Goal: Task Accomplishment & Management: Complete application form

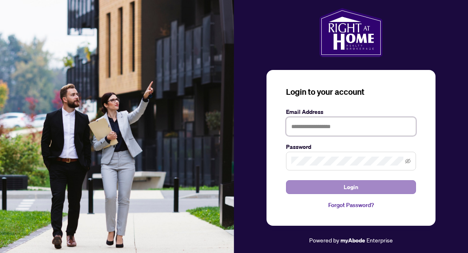
type input "**********"
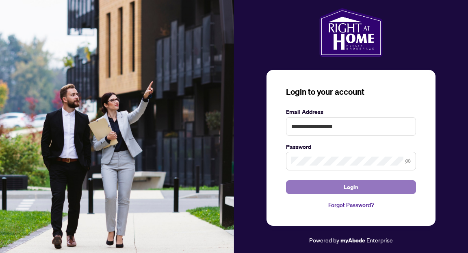
click at [322, 188] on button "Login" at bounding box center [351, 187] width 130 height 14
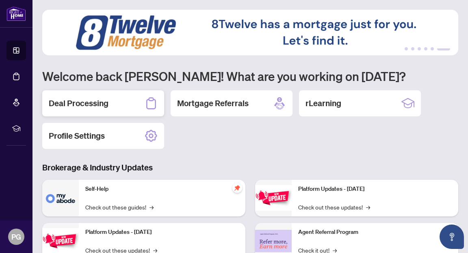
click at [94, 107] on h2 "Deal Processing" at bounding box center [79, 102] width 60 height 11
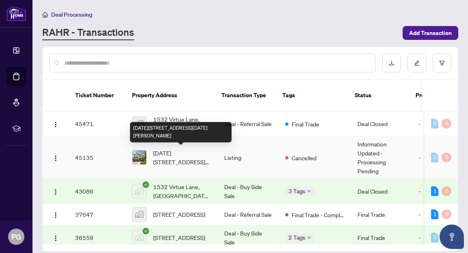
click at [173, 158] on span "[DATE][STREET_ADDRESS][DATE][PERSON_NAME]" at bounding box center [182, 157] width 58 height 18
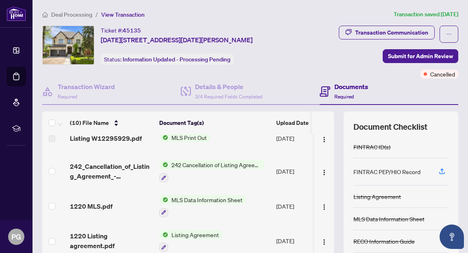
scroll to position [17, 0]
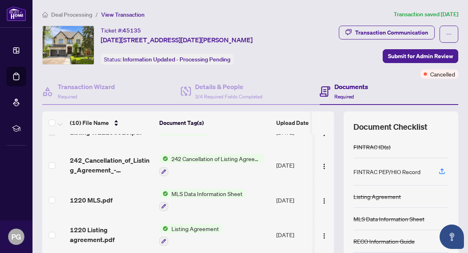
click at [198, 191] on span "MLS Data Information Sheet" at bounding box center [207, 193] width 78 height 9
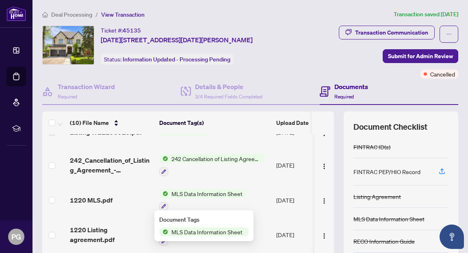
click at [198, 191] on span "MLS Data Information Sheet" at bounding box center [207, 193] width 78 height 9
click at [84, 198] on span "1220 MLS.pdf" at bounding box center [91, 200] width 43 height 10
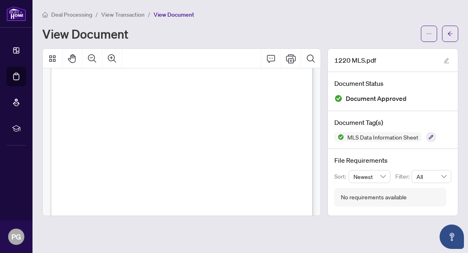
scroll to position [60, 0]
click at [216, 152] on span "L5E 2E3" at bounding box center [208, 154] width 16 height 4
click at [186, 164] on span ", AS IN RO1162618 ; MISSISSAUGA" at bounding box center [150, 164] width 71 height 4
click at [186, 162] on span ", AS IN RO1162618 ; MISSISSAUGA" at bounding box center [150, 164] width 71 height 4
click at [272, 60] on icon "Comment" at bounding box center [271, 59] width 10 height 10
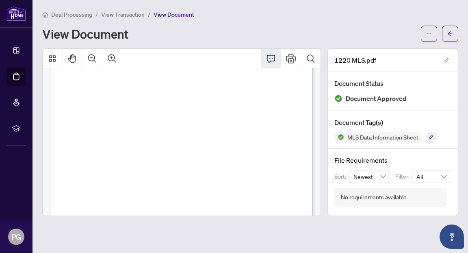
click at [254, 59] on div at bounding box center [182, 58] width 278 height 19
click at [53, 55] on icon "Thumbnails" at bounding box center [52, 58] width 6 height 6
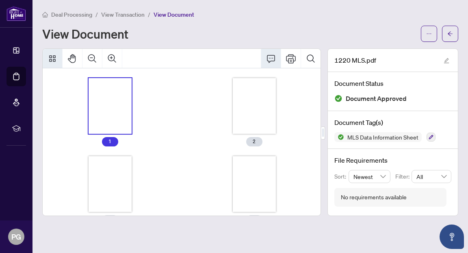
scroll to position [0, 0]
click at [105, 93] on div "Thumbnails" at bounding box center [110, 106] width 43 height 56
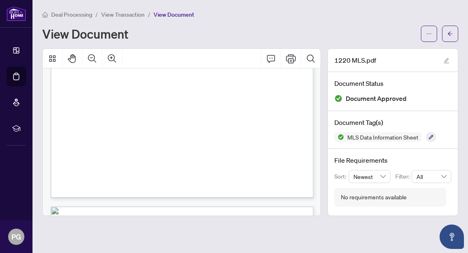
scroll to position [219, 0]
click at [105, 129] on div "*MANDATORY IF AVAILABLE ** MANDATORY EXCEPT FOR MOBILE/TRAILER DIRECTIONS (250 …" at bounding box center [189, 37] width 277 height 359
click at [100, 132] on span "2,675,000.00" at bounding box center [86, 132] width 27 height 4
click at [54, 57] on icon "Thumbnails" at bounding box center [52, 58] width 6 height 6
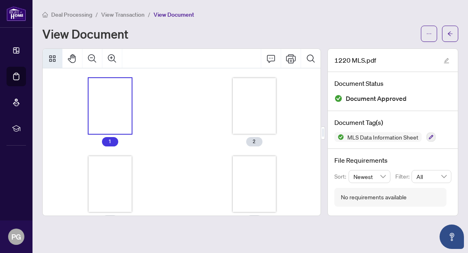
scroll to position [0, 0]
click at [118, 122] on div "Thumbnails" at bounding box center [110, 106] width 43 height 56
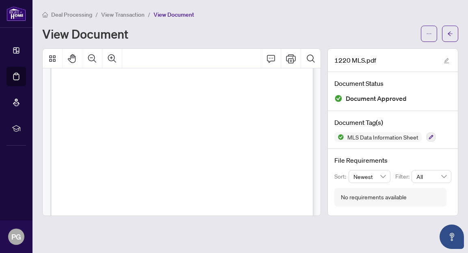
scroll to position [194, 0]
click at [100, 155] on span "2,675,000.00" at bounding box center [86, 157] width 27 height 4
click at [100, 158] on span "2,675,000.00" at bounding box center [86, 157] width 27 height 4
click at [55, 60] on icon "Thumbnails" at bounding box center [52, 58] width 6 height 6
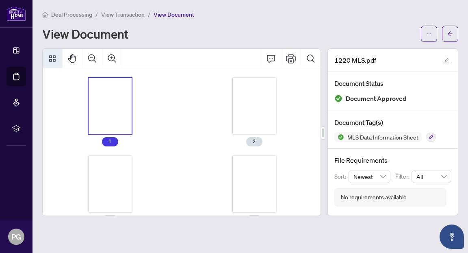
scroll to position [0, 0]
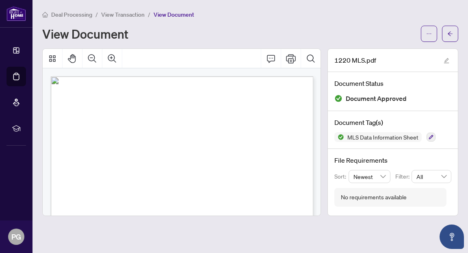
click at [39, 92] on div at bounding box center [181, 131] width 285 height 167
click at [42, 94] on div at bounding box center [181, 131] width 279 height 167
click at [39, 50] on div at bounding box center [181, 131] width 285 height 167
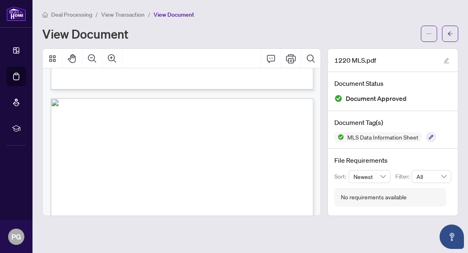
scroll to position [327, 0]
drag, startPoint x: 147, startPoint y: 147, endPoint x: 71, endPoint y: 147, distance: 75.5
click at [137, 146] on span "[PERSON_NAME], [PERSON_NAME]" at bounding box center [104, 148] width 65 height 4
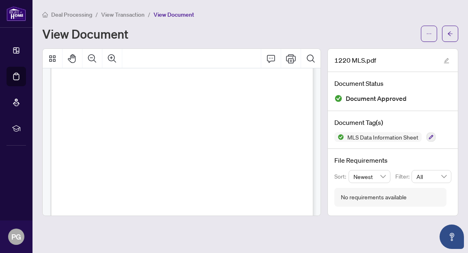
scroll to position [0, 0]
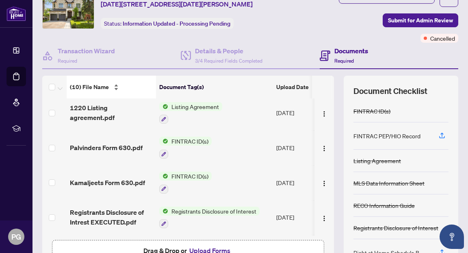
scroll to position [104, 0]
click at [186, 173] on span "FINTRAC ID(s)" at bounding box center [189, 175] width 43 height 9
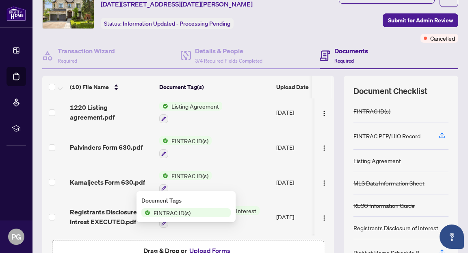
click at [176, 212] on span "FINTRAC ID(s)" at bounding box center [171, 212] width 43 height 9
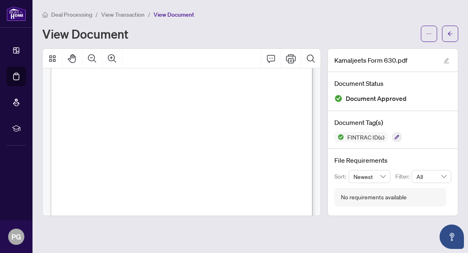
scroll to position [1073, 0]
click at [289, 59] on icon "Print" at bounding box center [291, 59] width 10 height 10
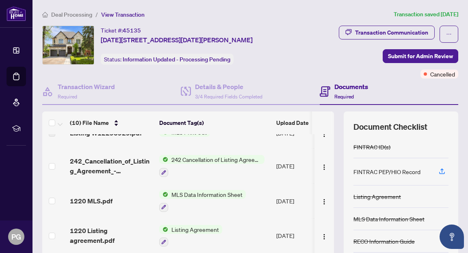
scroll to position [28, 0]
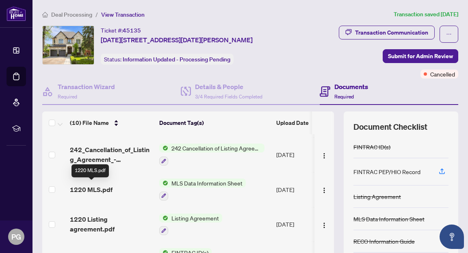
click at [99, 187] on span "1220 MLS.pdf" at bounding box center [91, 189] width 43 height 10
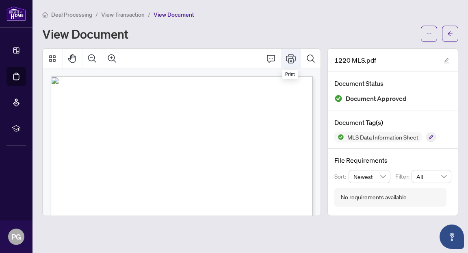
click at [289, 60] on icon "Print" at bounding box center [291, 59] width 10 height 10
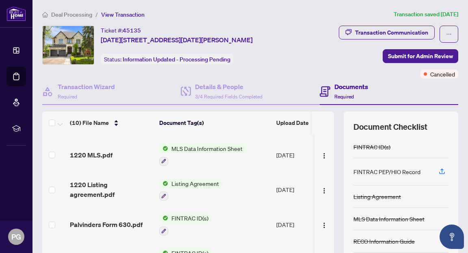
scroll to position [63, 0]
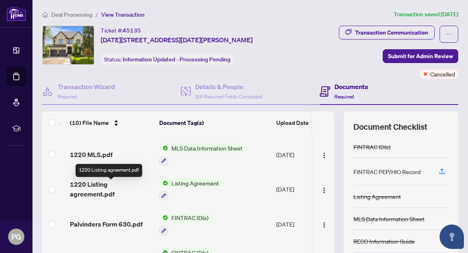
click at [108, 187] on span "1220 Listing agreement.pdf" at bounding box center [111, 188] width 83 height 19
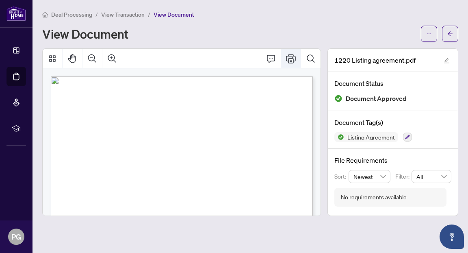
click at [291, 61] on icon "Print" at bounding box center [291, 59] width 10 height 10
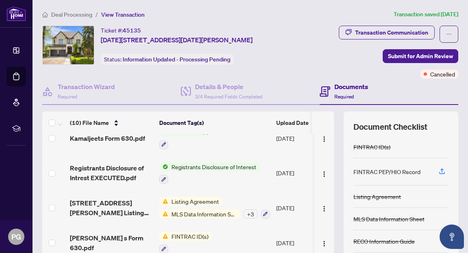
scroll to position [186, 0]
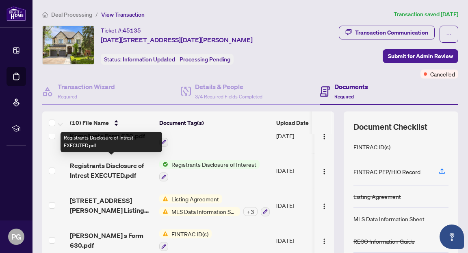
click at [119, 165] on span "Registrants Disclosure of Intrest EXECUTED.pdf" at bounding box center [111, 169] width 83 height 19
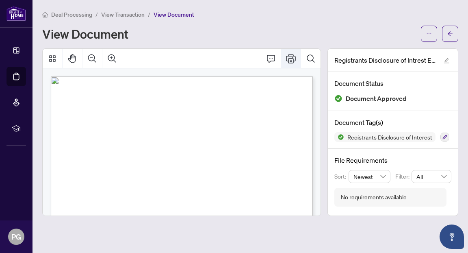
click at [292, 57] on icon "Print" at bounding box center [291, 59] width 10 height 10
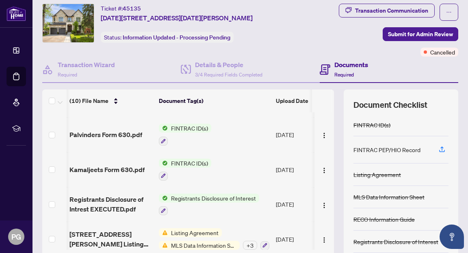
scroll to position [135, 0]
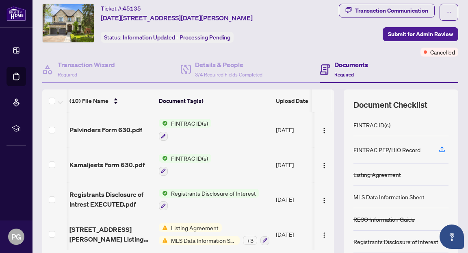
click at [242, 188] on span "Registrants Disclosure of Interest" at bounding box center [213, 192] width 91 height 9
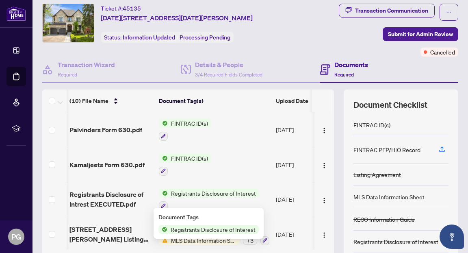
click at [224, 229] on span "Registrants Disclosure of Interest" at bounding box center [212, 229] width 91 height 9
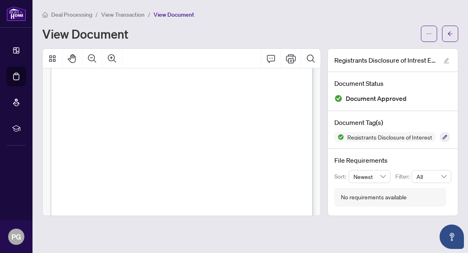
scroll to position [18, 0]
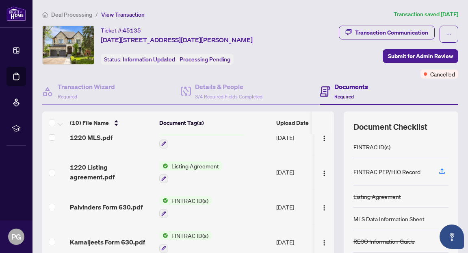
scroll to position [82, 0]
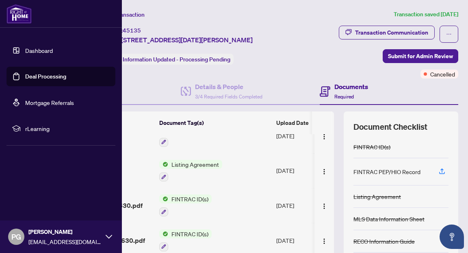
click at [40, 49] on link "Dashboard" at bounding box center [39, 50] width 28 height 7
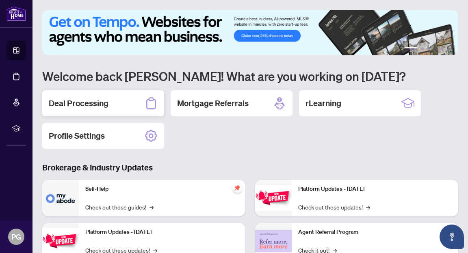
click at [104, 105] on h2 "Deal Processing" at bounding box center [79, 102] width 60 height 11
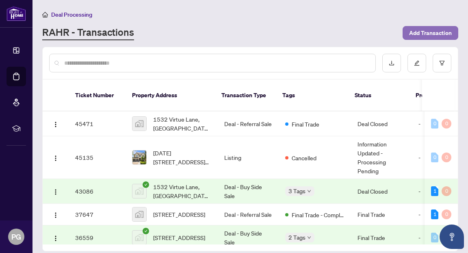
click at [418, 33] on span "Add Transaction" at bounding box center [430, 32] width 43 height 13
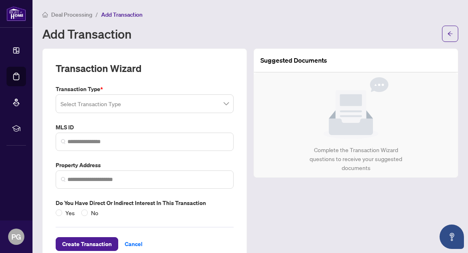
click at [226, 104] on span at bounding box center [144, 103] width 168 height 15
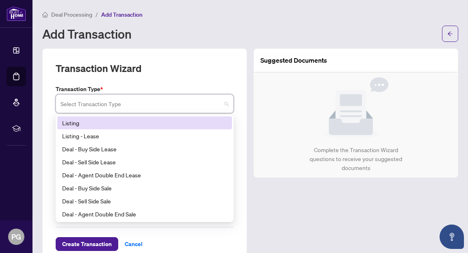
click at [194, 122] on div "Listing" at bounding box center [144, 122] width 165 height 9
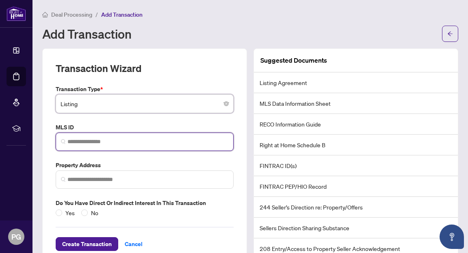
click at [162, 143] on input "search" at bounding box center [147, 141] width 161 height 9
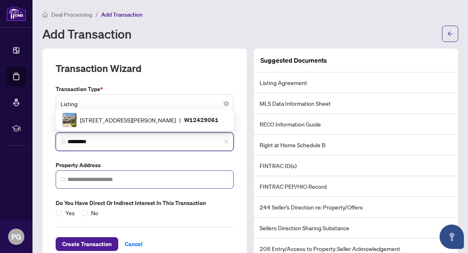
type input "*********"
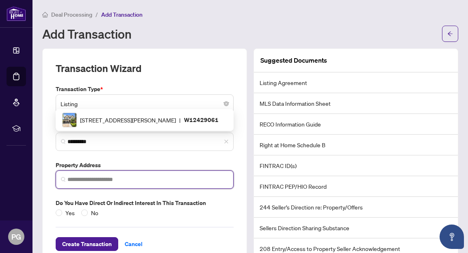
click at [85, 179] on input "search" at bounding box center [147, 179] width 161 height 9
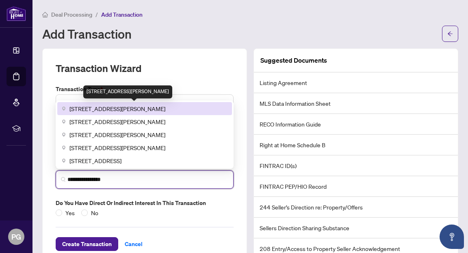
click at [91, 107] on span "[STREET_ADDRESS][PERSON_NAME]" at bounding box center [117, 108] width 96 height 9
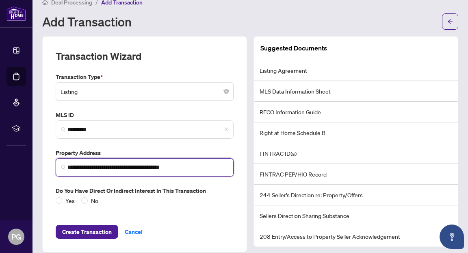
scroll to position [19, 0]
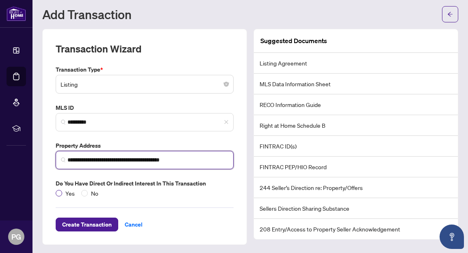
type input "**********"
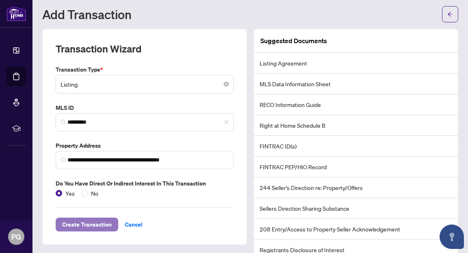
click at [86, 221] on span "Create Transaction" at bounding box center [87, 224] width 50 height 13
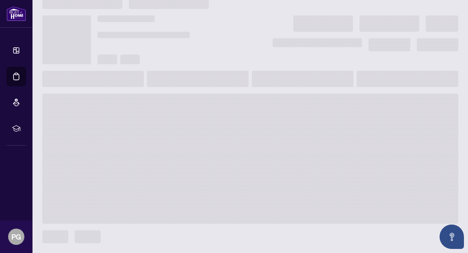
scroll to position [10, 0]
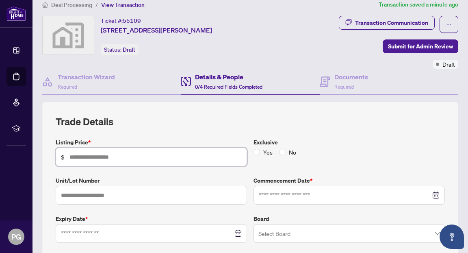
click at [82, 156] on input "text" at bounding box center [155, 156] width 172 height 9
type input "*********"
click at [124, 193] on input "text" at bounding box center [151, 195] width 191 height 19
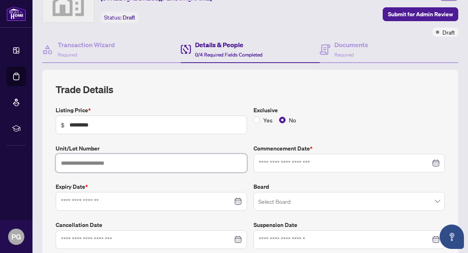
scroll to position [43, 0]
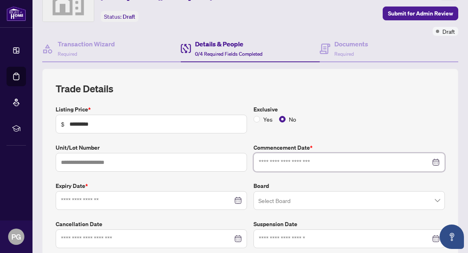
click at [277, 161] on input at bounding box center [345, 162] width 172 height 9
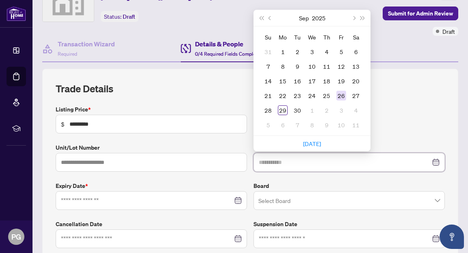
type input "**********"
click at [343, 91] on div "26" at bounding box center [341, 96] width 10 height 10
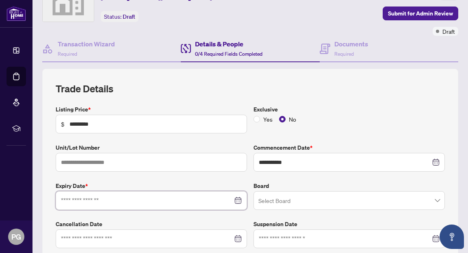
click at [144, 198] on input at bounding box center [147, 200] width 172 height 9
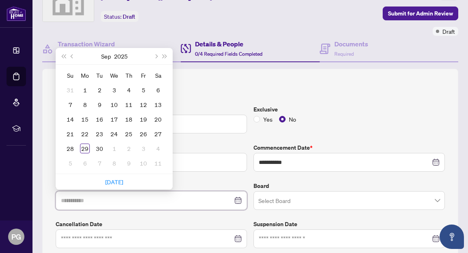
type input "**********"
click at [164, 55] on span "Next year (Control + right)" at bounding box center [165, 56] width 4 height 4
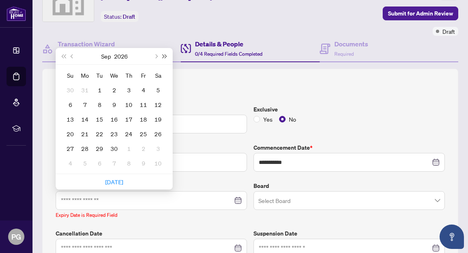
click at [164, 55] on span "Next year (Control + right)" at bounding box center [165, 56] width 4 height 4
click at [158, 54] on button "Next month (PageDown)" at bounding box center [155, 56] width 9 height 16
click at [63, 54] on span "Last year (Control + left)" at bounding box center [63, 56] width 4 height 4
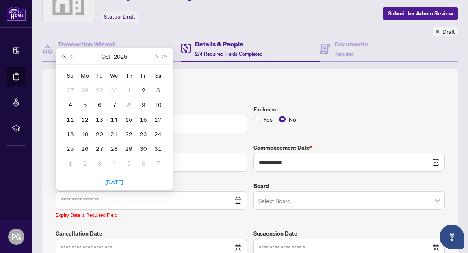
click at [63, 54] on span "Last year (Control + left)" at bounding box center [63, 56] width 4 height 4
click at [155, 54] on span "Next month (PageDown)" at bounding box center [155, 56] width 4 height 4
type input "**********"
click at [116, 143] on div "31" at bounding box center [114, 148] width 10 height 10
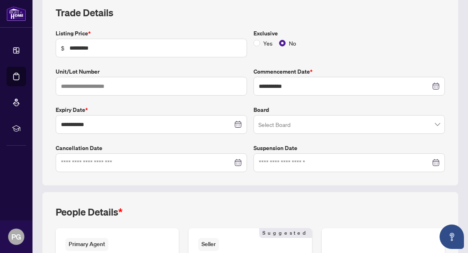
scroll to position [119, 0]
